Goal: Task Accomplishment & Management: Manage account settings

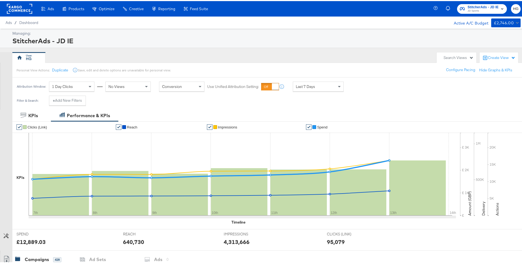
click at [420, 2] on div "StitcherAds - JD IE JD Sports HG" at bounding box center [481, 7] width 91 height 15
click at [420, 9] on span "JD Sports" at bounding box center [483, 10] width 31 height 4
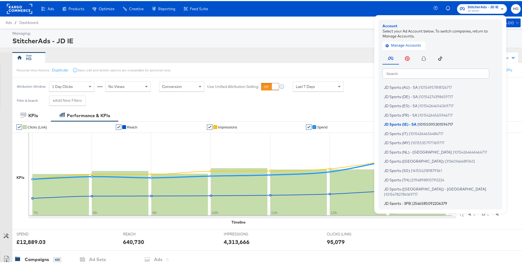
scroll to position [83, 0]
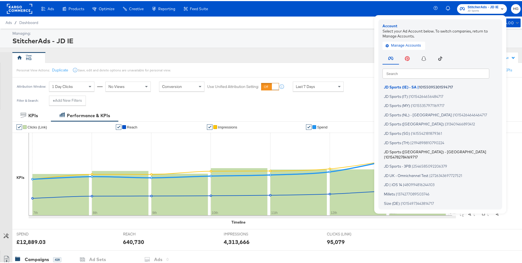
click at [408, 152] on span "JD Sports ([GEOGRAPHIC_DATA]) - [GEOGRAPHIC_DATA]" at bounding box center [435, 150] width 102 height 4
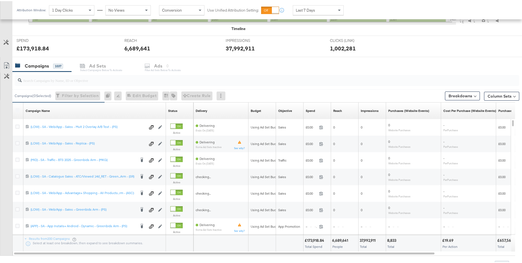
scroll to position [193, 0]
click at [48, 77] on input "search" at bounding box center [247, 76] width 451 height 11
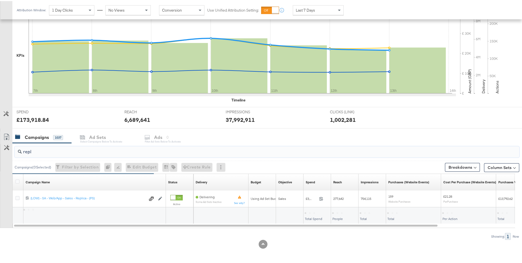
scroll to position [122, 0]
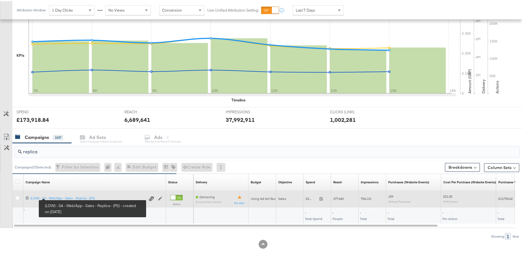
type input "replica"
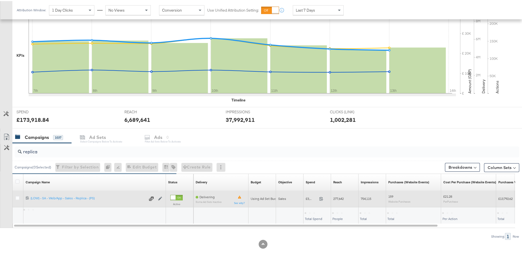
click at [61, 194] on div "120232574231330215 (LOW) - SA - Web/App - Sales - Replica - (PS) (LOW) - SA - W…" at bounding box center [94, 197] width 143 height 10
click at [61, 193] on div "120232574231330215 (LOW) - SA - Web/App - Sales - Replica - (PS) (LOW) - SA - W…" at bounding box center [94, 197] width 143 height 10
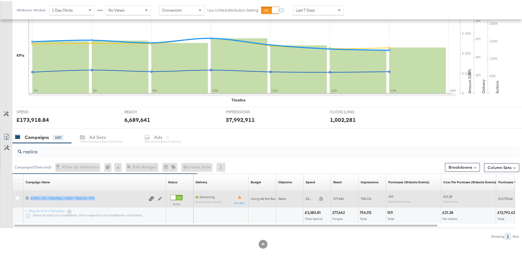
click at [62, 193] on div "120232574231330215 (LOW) - SA - Web/App - Sales - Replica - (PS) (LOW) - SA - W…" at bounding box center [94, 197] width 143 height 10
click at [62, 194] on div "120232574231330215 (LOW) - SA - Web/App - Sales - Replica - (PS) (LOW) - SA - W…" at bounding box center [94, 197] width 143 height 10
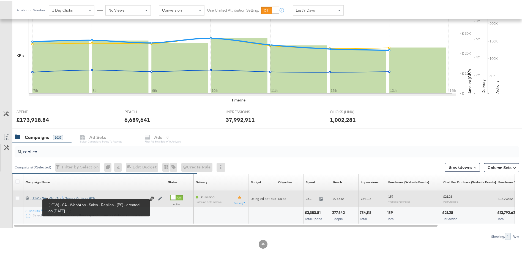
click at [63, 196] on div "(LOW) - SA - Web/App - Sales - Replica - (PS) (LOW) - SA - Web/App - Sales - Re…" at bounding box center [88, 197] width 115 height 4
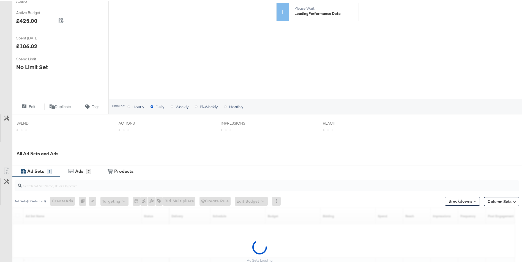
scroll to position [170, 0]
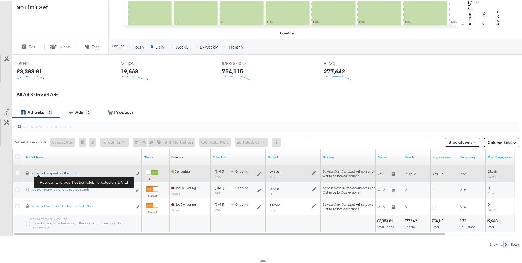
click at [54, 173] on div "Replica - Liverpool Football Club Replica - Liverpool Football Club" at bounding box center [82, 172] width 103 height 4
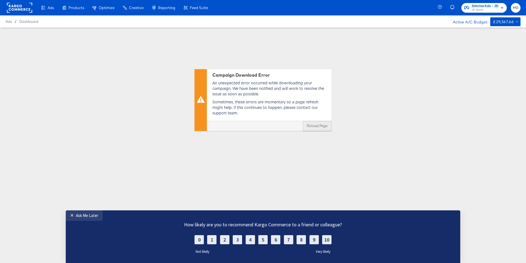
click at [318, 125] on button "Reload Page" at bounding box center [317, 126] width 29 height 10
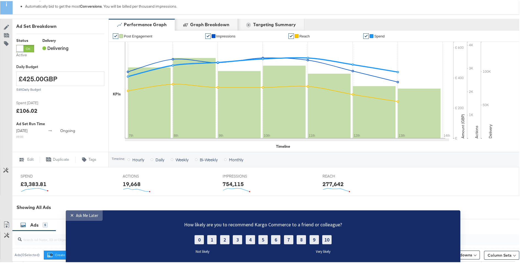
scroll to position [177, 0]
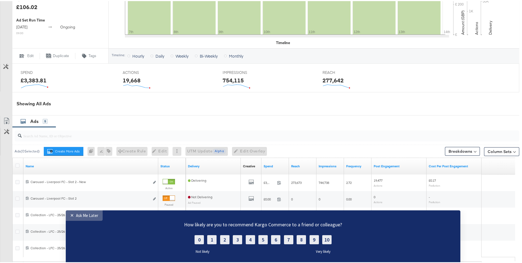
click at [72, 217] on div "✕" at bounding box center [73, 215] width 6 height 6
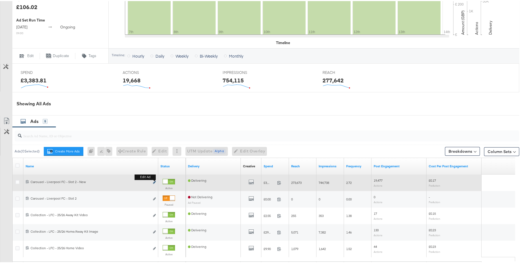
click at [154, 181] on icon "link" at bounding box center [154, 180] width 3 height 3
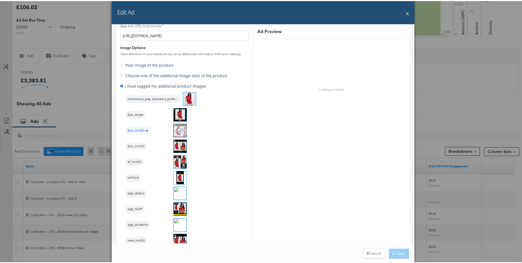
scroll to position [440, 0]
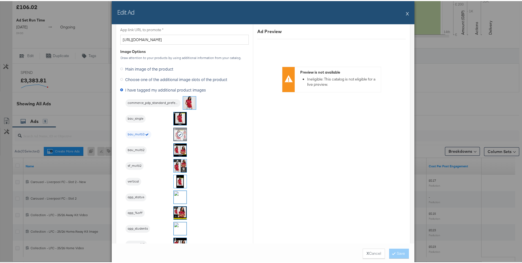
drag, startPoint x: 405, startPoint y: 13, endPoint x: 194, endPoint y: 116, distance: 235.0
click at [406, 13] on button "X" at bounding box center [407, 12] width 3 height 11
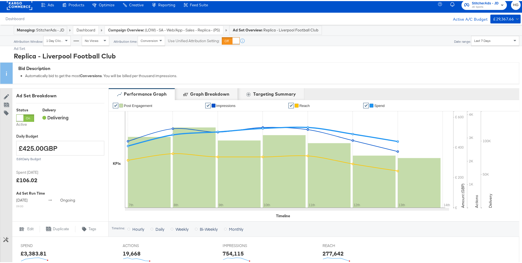
scroll to position [0, 0]
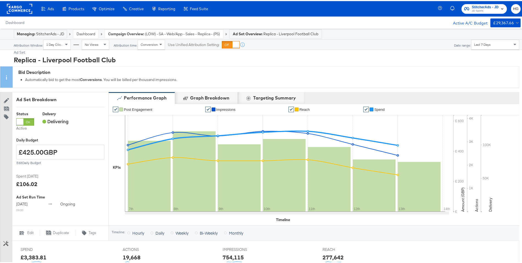
click at [181, 32] on span "(LOW) - SA - Web/App - Sales - Replica - (PS)" at bounding box center [182, 32] width 75 height 5
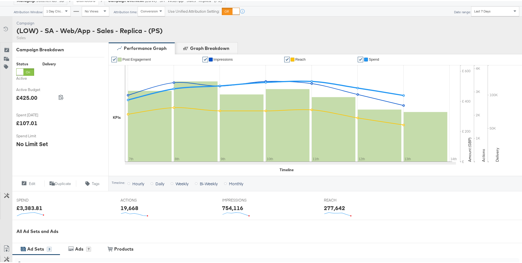
scroll to position [186, 0]
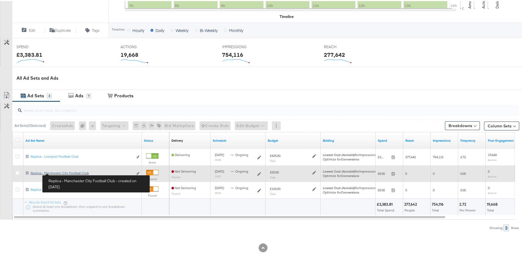
click at [63, 171] on div "Replica - Manchester City Football Club Replica - Manchester City Football Club" at bounding box center [82, 172] width 103 height 4
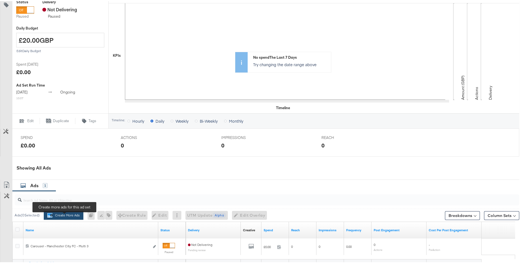
scroll to position [169, 0]
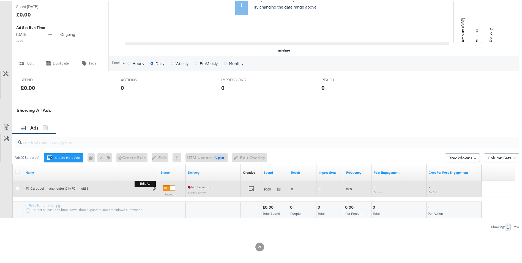
click at [153, 188] on icon "link" at bounding box center [154, 187] width 3 height 3
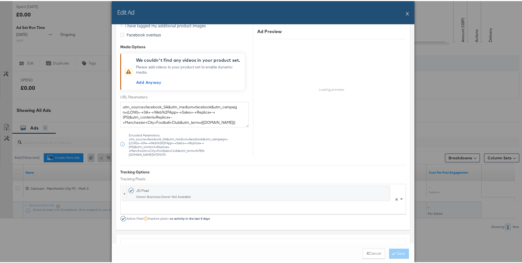
scroll to position [523, 0]
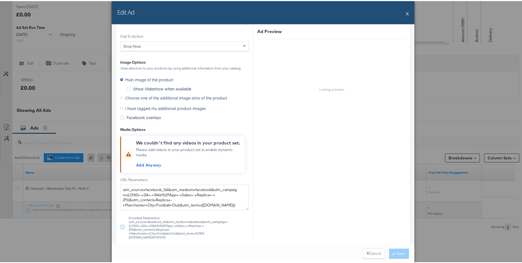
click at [133, 108] on span "I have tagged my additional product images" at bounding box center [165, 107] width 81 height 6
click at [0, 0] on input "I have tagged my additional product images" at bounding box center [0, 0] width 0 height 0
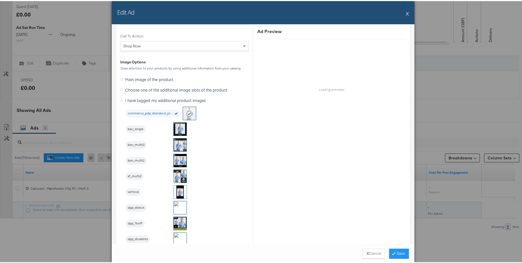
click at [178, 145] on img at bounding box center [180, 143] width 13 height 13
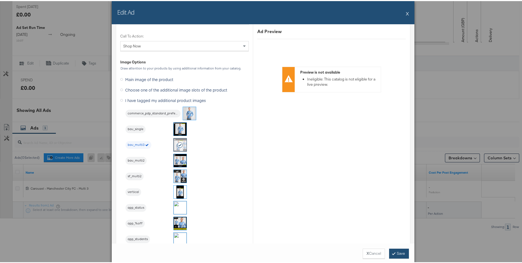
click at [398, 251] on button "Save" at bounding box center [399, 252] width 20 height 10
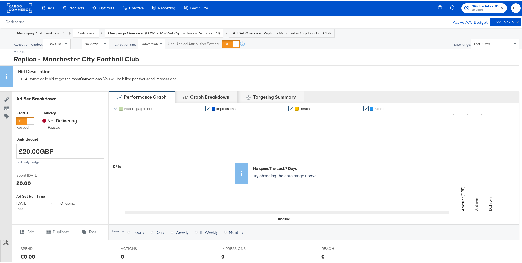
scroll to position [0, 0]
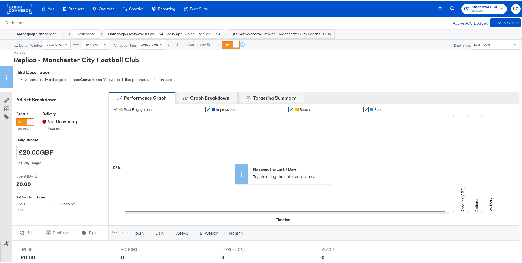
click at [192, 34] on span "(LOW) - SA - Web/App - Sales - Replica - (PS)" at bounding box center [182, 32] width 75 height 5
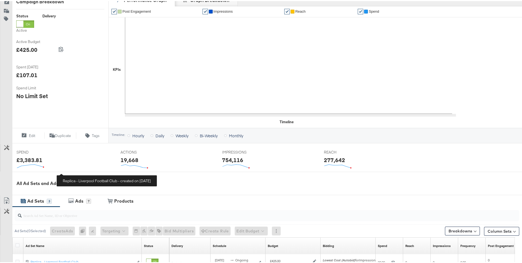
scroll to position [170, 0]
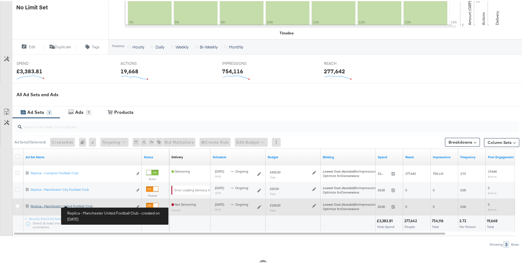
click at [79, 204] on div "Replica - Manchester United Football Club Replica - Manchester United Football …" at bounding box center [82, 205] width 103 height 4
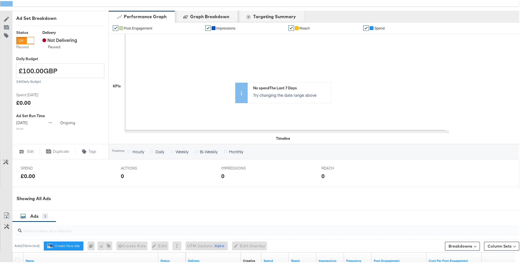
scroll to position [169, 0]
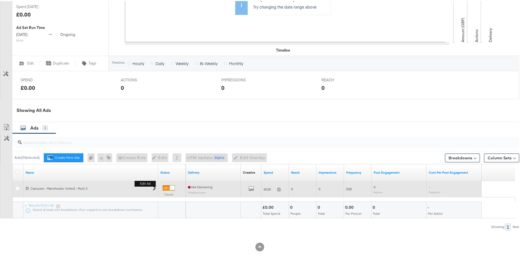
click at [153, 187] on icon "link" at bounding box center [154, 187] width 3 height 3
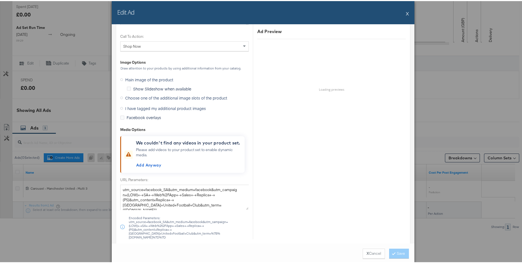
click at [140, 108] on span "I have tagged my additional product images" at bounding box center [165, 107] width 81 height 6
click at [0, 0] on input "I have tagged my additional product images" at bounding box center [0, 0] width 0 height 0
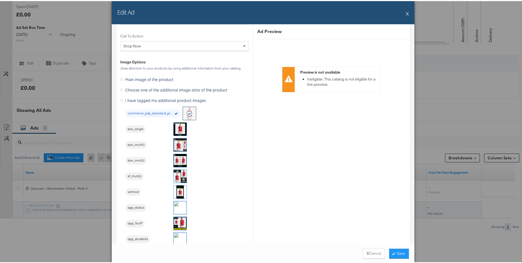
click at [177, 145] on img at bounding box center [180, 143] width 13 height 13
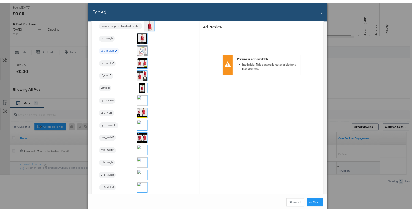
scroll to position [527, 0]
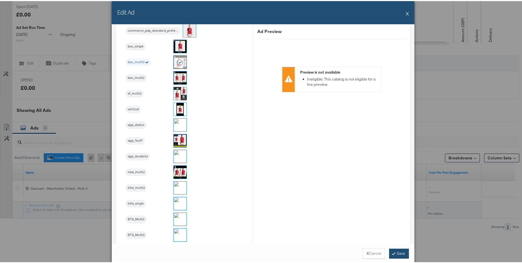
click at [399, 252] on button "Save" at bounding box center [399, 252] width 20 height 10
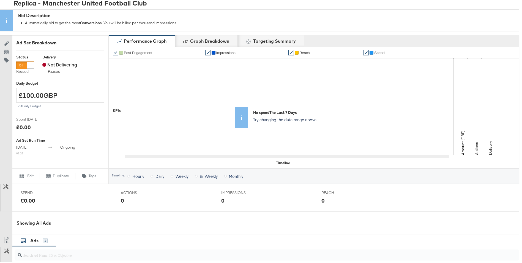
scroll to position [0, 0]
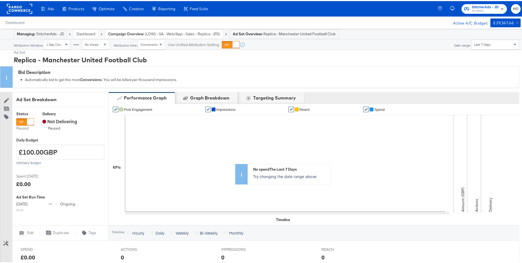
click at [130, 34] on strong "Campaign Overview:" at bounding box center [126, 32] width 36 height 5
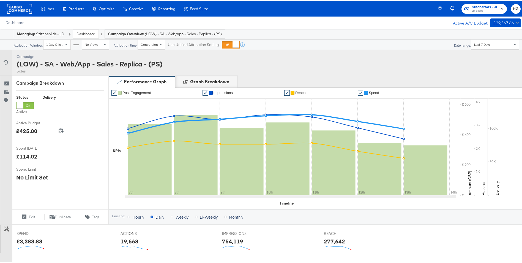
click at [80, 32] on link "Dashboard" at bounding box center [86, 32] width 19 height 5
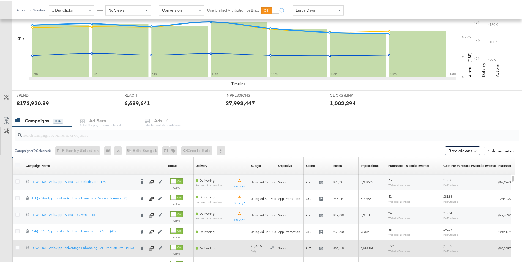
scroll to position [221, 0]
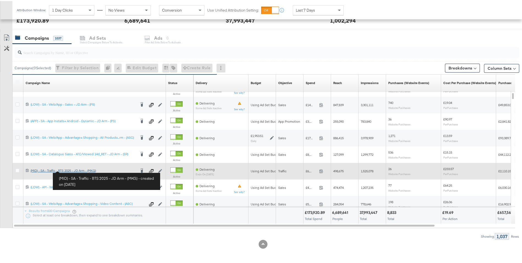
click at [73, 169] on div "(MID) - SA - Traffic - BTS 2025 - JD Arm - (MKG) (MID) - SA - Traffic - BTS 202…" at bounding box center [83, 169] width 105 height 4
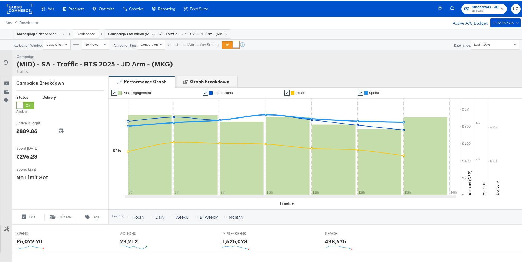
click at [86, 28] on div "Dashboard" at bounding box center [86, 32] width 26 height 9
click at [86, 31] on link "Dashboard" at bounding box center [86, 32] width 19 height 5
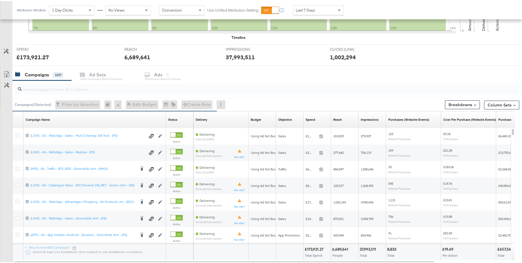
scroll to position [174, 0]
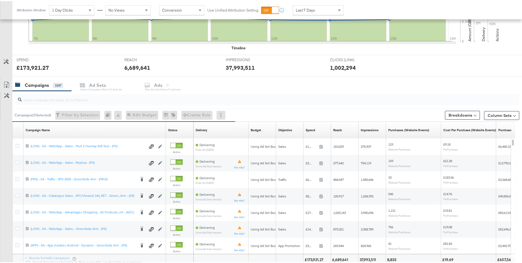
click at [62, 100] on input "search" at bounding box center [247, 96] width 451 height 11
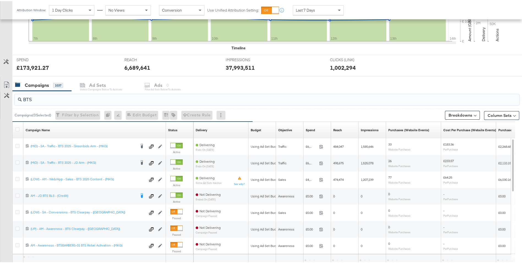
type input "BTS"
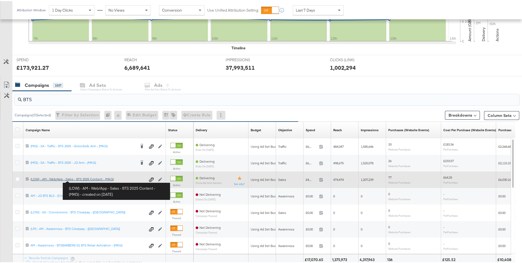
click at [83, 179] on div "(LOW) - AM - Web/App - Sales - BTS 2025 Content - (MKG) (LOW) - AM - Web/App - …" at bounding box center [88, 178] width 115 height 4
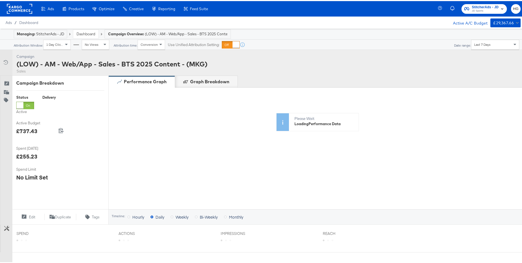
scroll to position [138, 0]
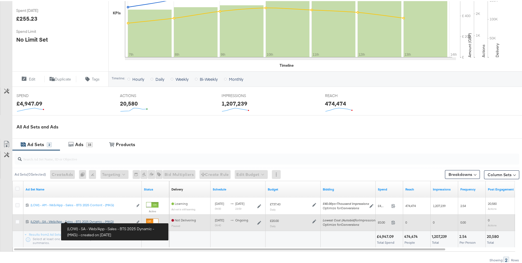
click at [87, 220] on div "(LOW) - SA - Web/App - Sales - BTS 2025 Dynamic - (MKG) (LOW) - SA - Web/App - …" at bounding box center [82, 220] width 103 height 4
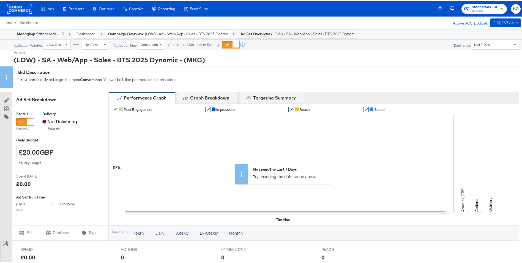
scroll to position [177, 0]
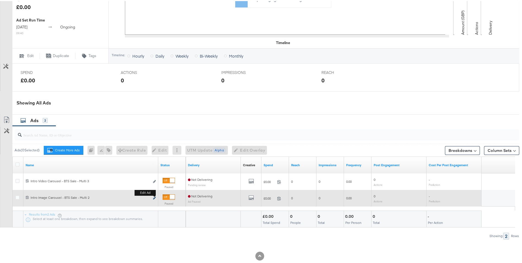
click at [155, 196] on icon "link" at bounding box center [154, 196] width 3 height 3
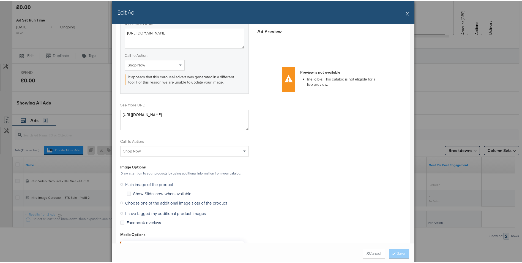
scroll to position [605, 0]
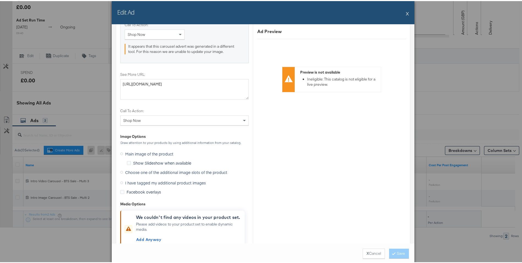
click at [121, 182] on icon at bounding box center [121, 181] width 3 height 3
click at [0, 0] on input "I have tagged my additional product images" at bounding box center [0, 0] width 0 height 0
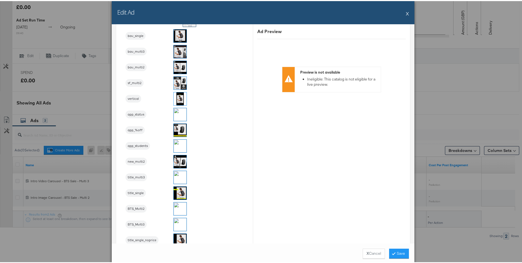
scroll to position [747, 0]
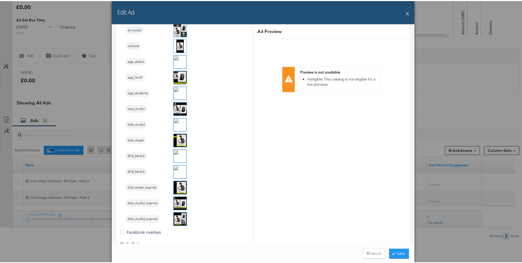
click at [179, 156] on img at bounding box center [180, 154] width 13 height 13
click at [394, 250] on button "Save" at bounding box center [399, 252] width 20 height 10
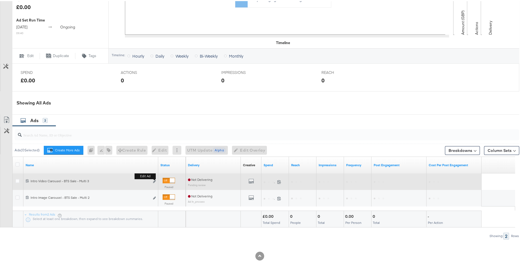
click at [154, 178] on b "Edit ad" at bounding box center [145, 175] width 21 height 6
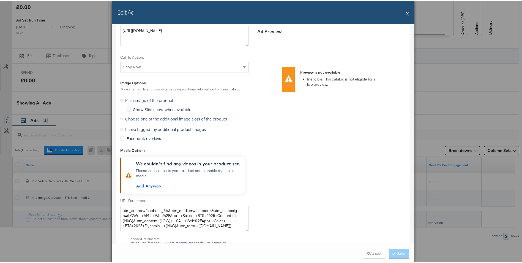
scroll to position [771, 0]
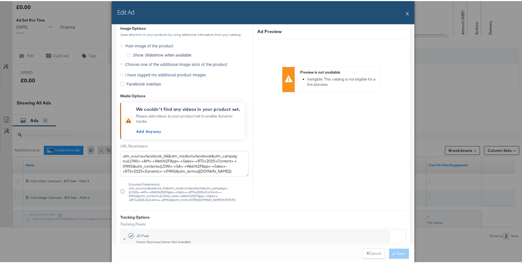
click at [120, 73] on icon at bounding box center [121, 73] width 3 height 3
click at [0, 0] on input "I have tagged my additional product images" at bounding box center [0, 0] width 0 height 0
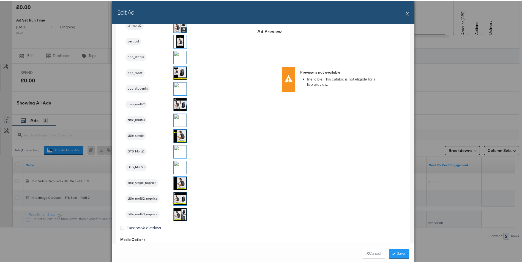
scroll to position [830, 0]
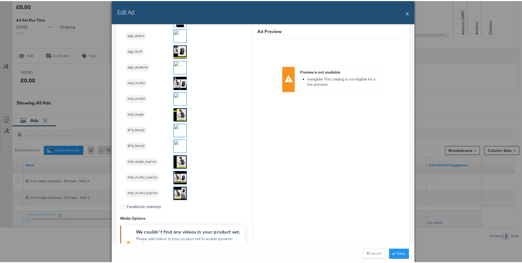
click at [176, 144] on img at bounding box center [180, 144] width 13 height 13
click at [396, 253] on button "Save" at bounding box center [399, 252] width 20 height 10
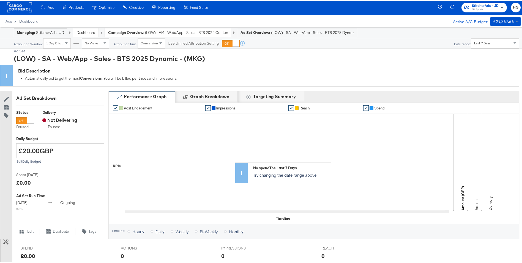
scroll to position [0, 0]
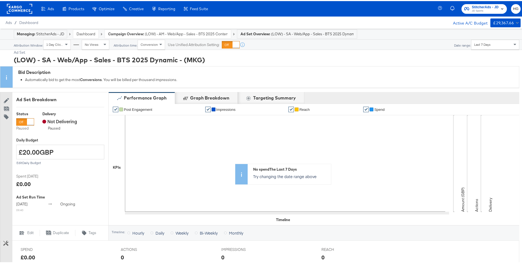
click at [83, 31] on link "Dashboard" at bounding box center [86, 32] width 19 height 5
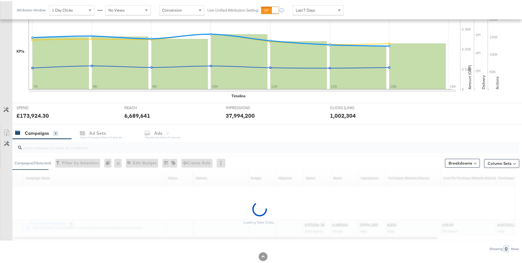
scroll to position [138, 0]
